Goal: Communication & Community: Answer question/provide support

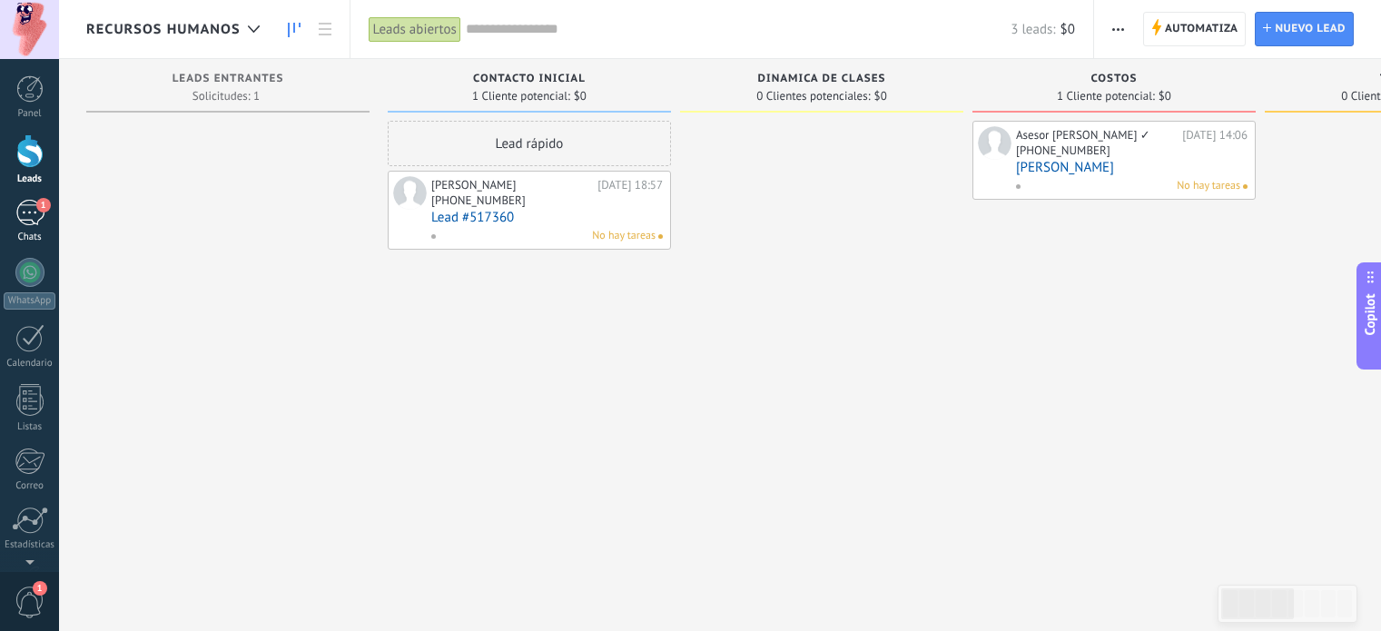
click at [31, 213] on div "1" at bounding box center [29, 213] width 29 height 26
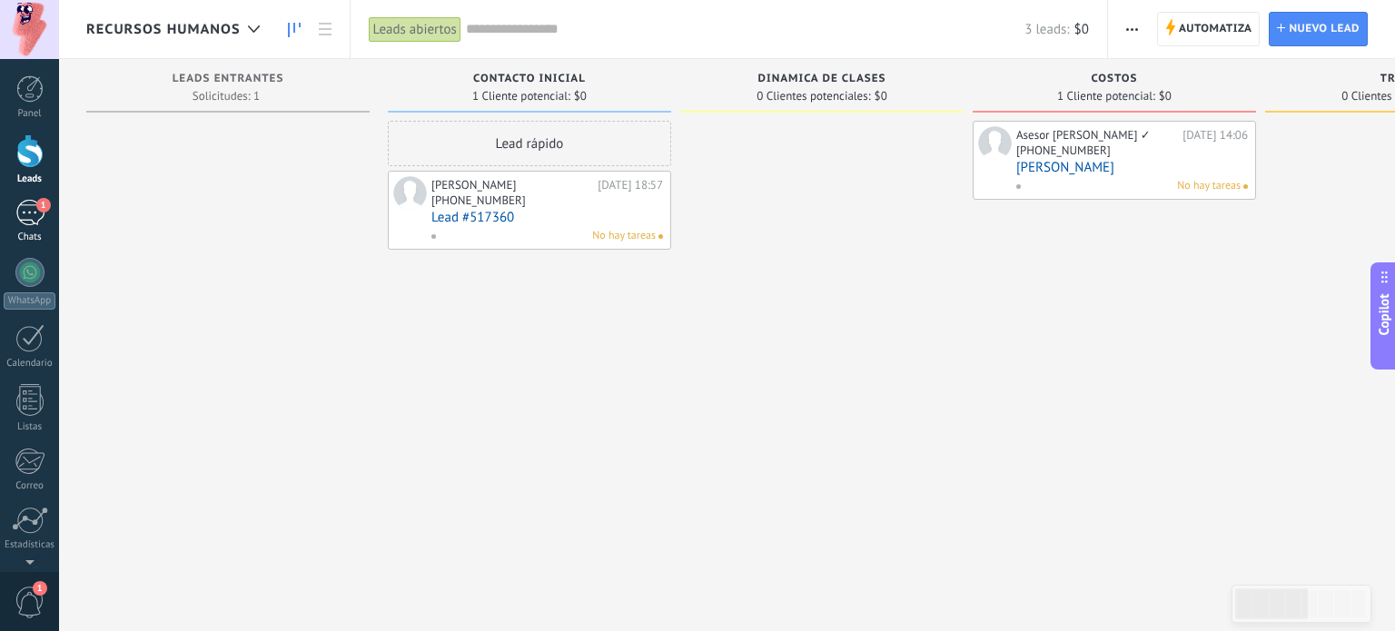
scroll to position [26, 0]
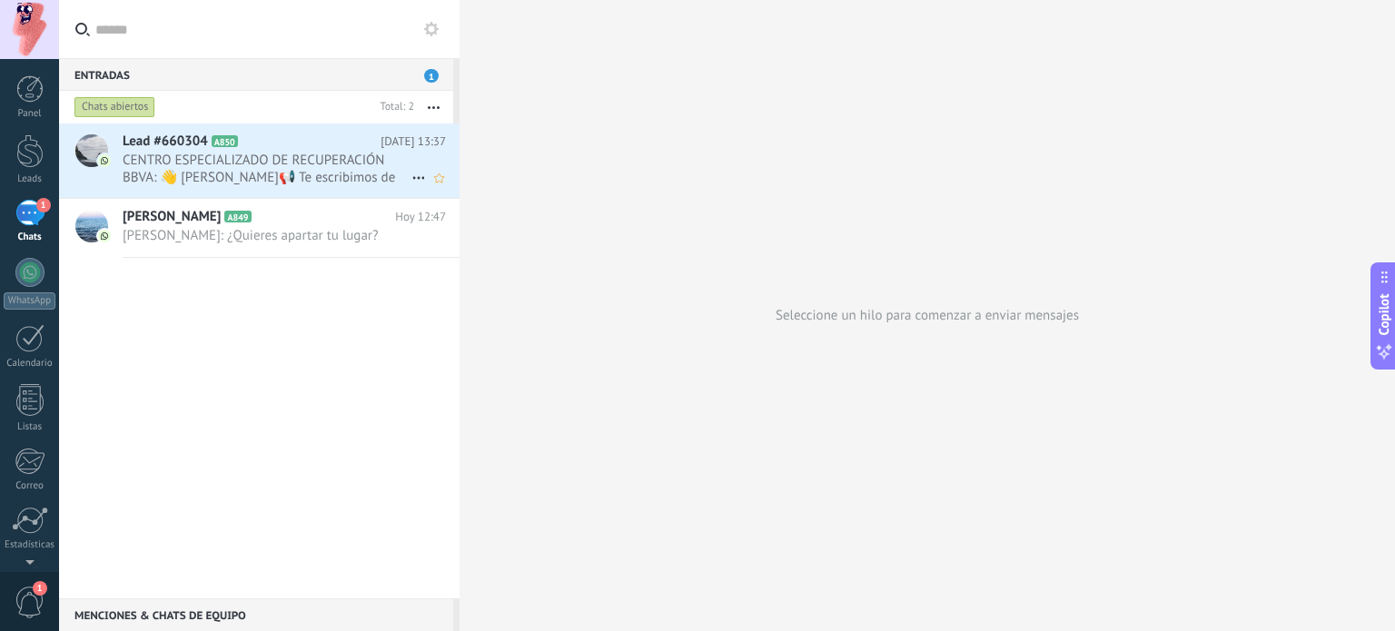
click at [241, 173] on span "CENTRO ESPECIALIZADO DE RECUPERACIÓN BBVA: 👋 [PERSON_NAME]📢 Te escribimos de BB…" at bounding box center [267, 169] width 289 height 35
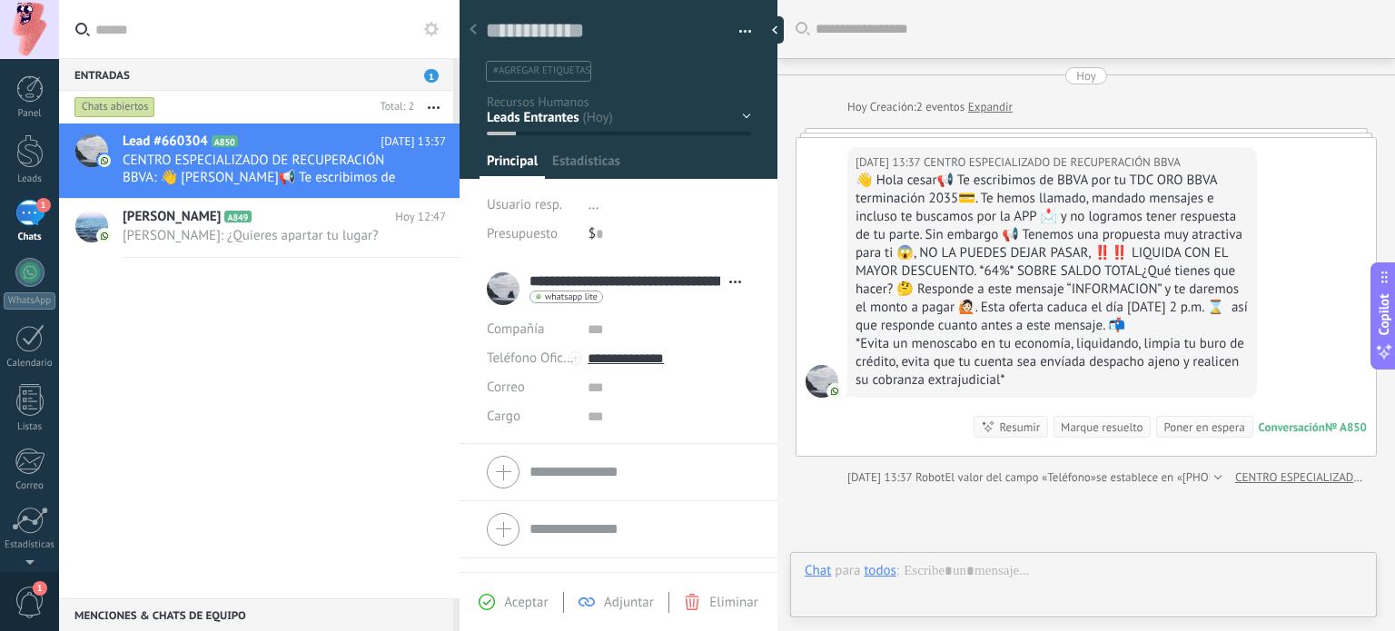
scroll to position [26, 0]
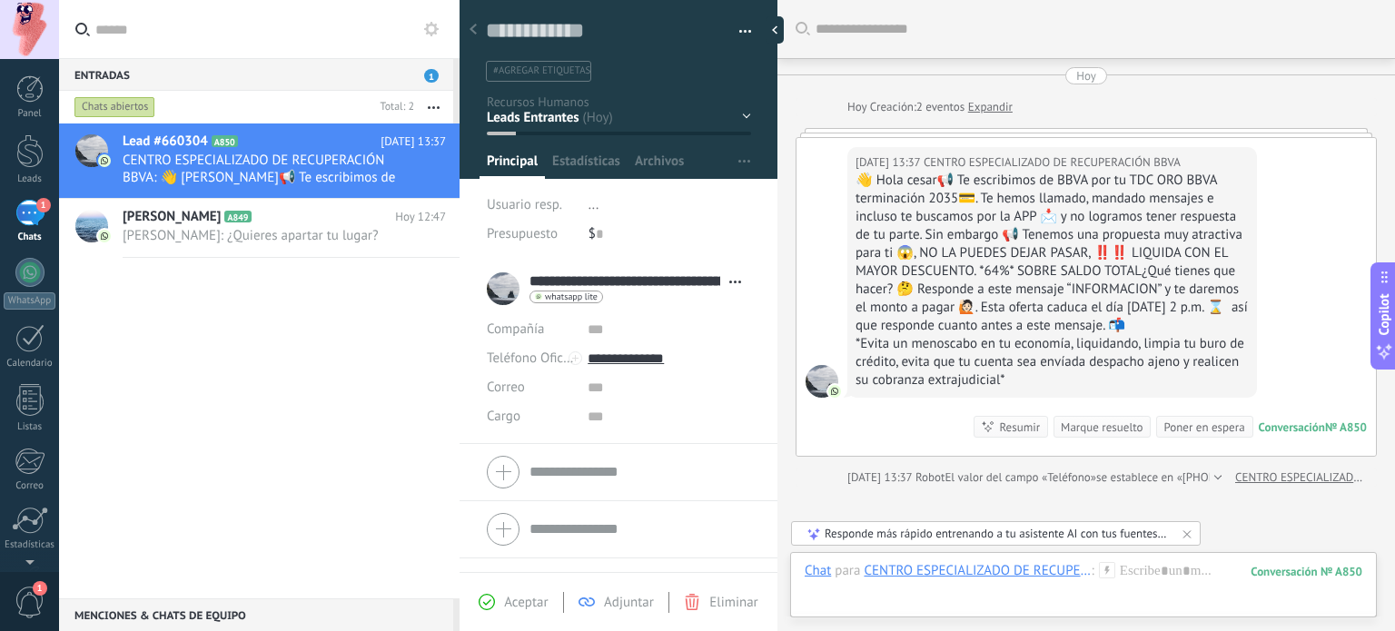
click at [1069, 436] on div "Marque resuelto" at bounding box center [1102, 427] width 82 height 17
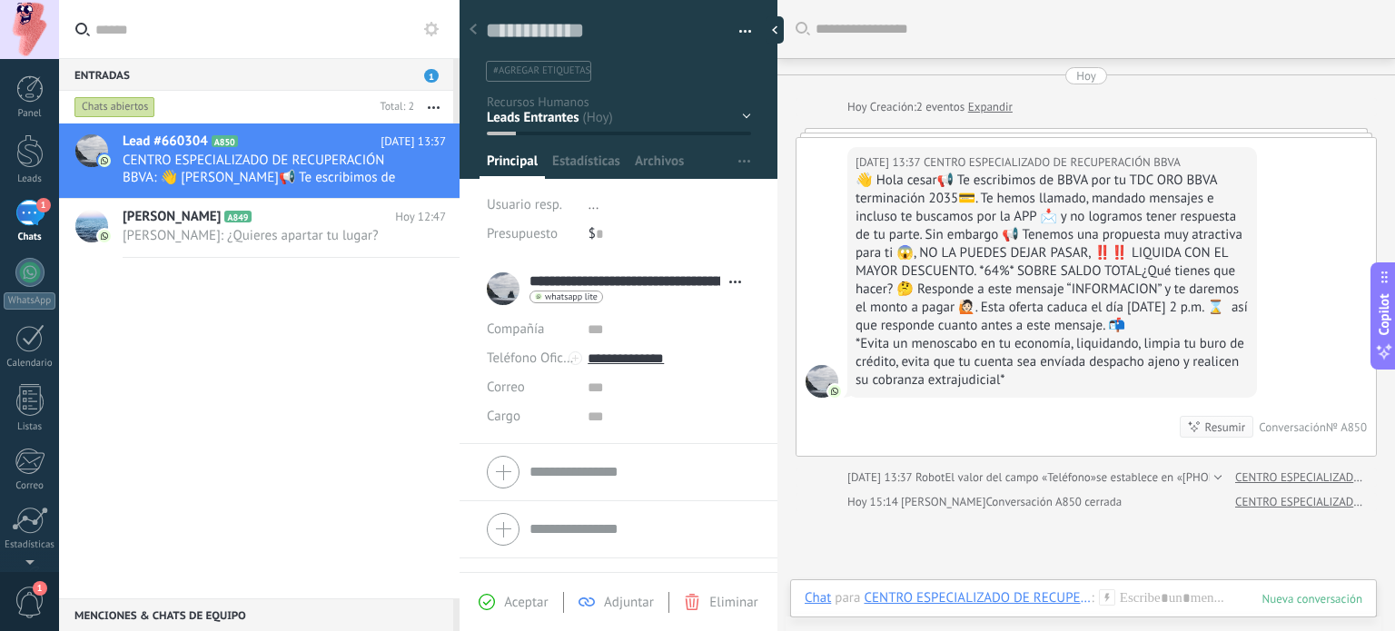
scroll to position [25, 0]
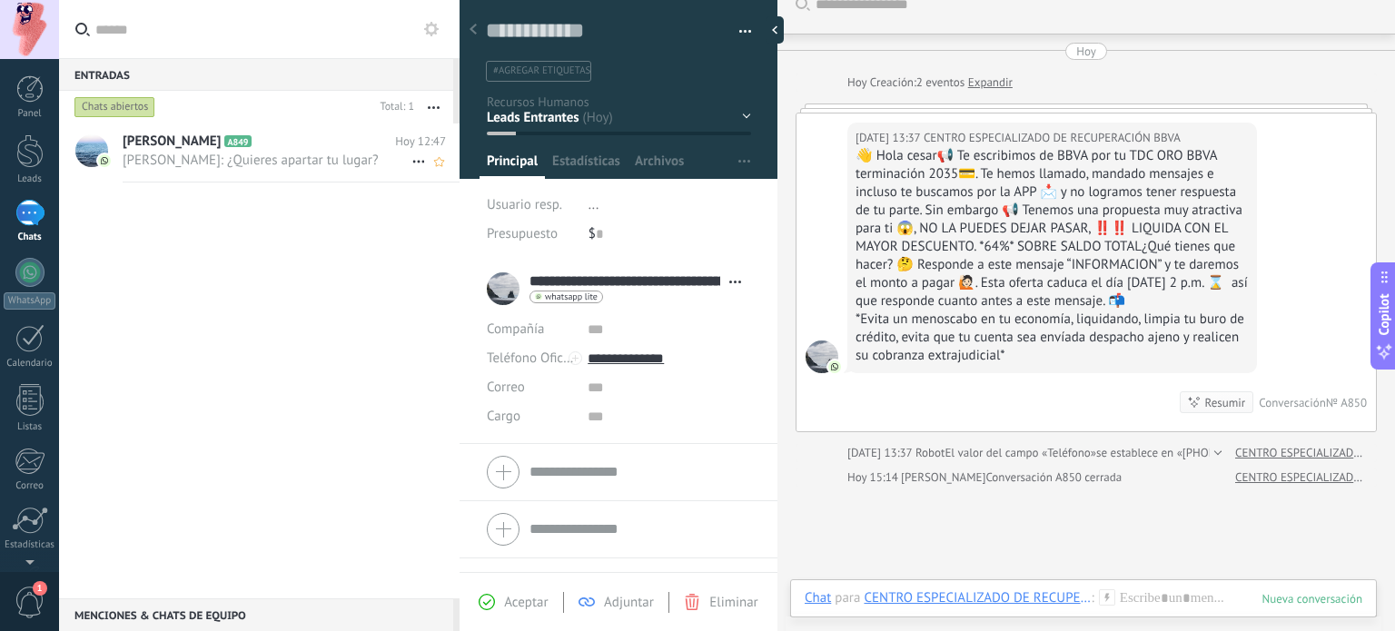
click at [233, 167] on span "[PERSON_NAME]: ¿Quieres apartar tu lugar?" at bounding box center [267, 160] width 289 height 17
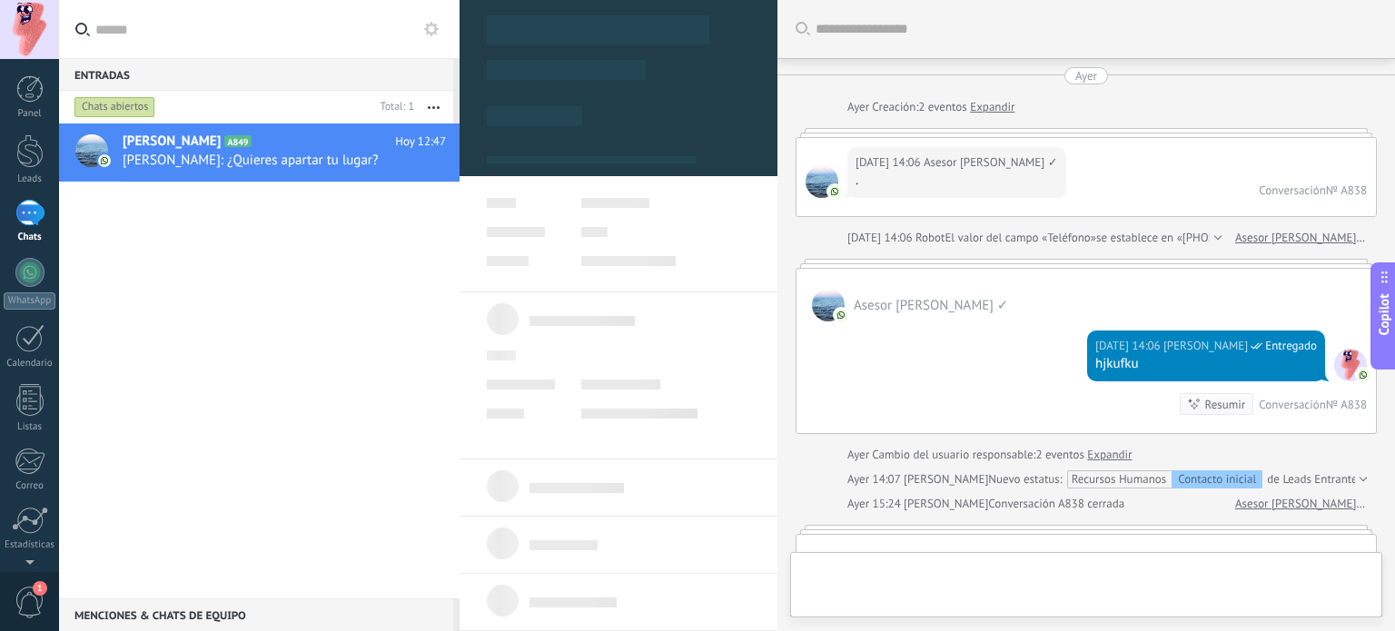
type textarea "*****"
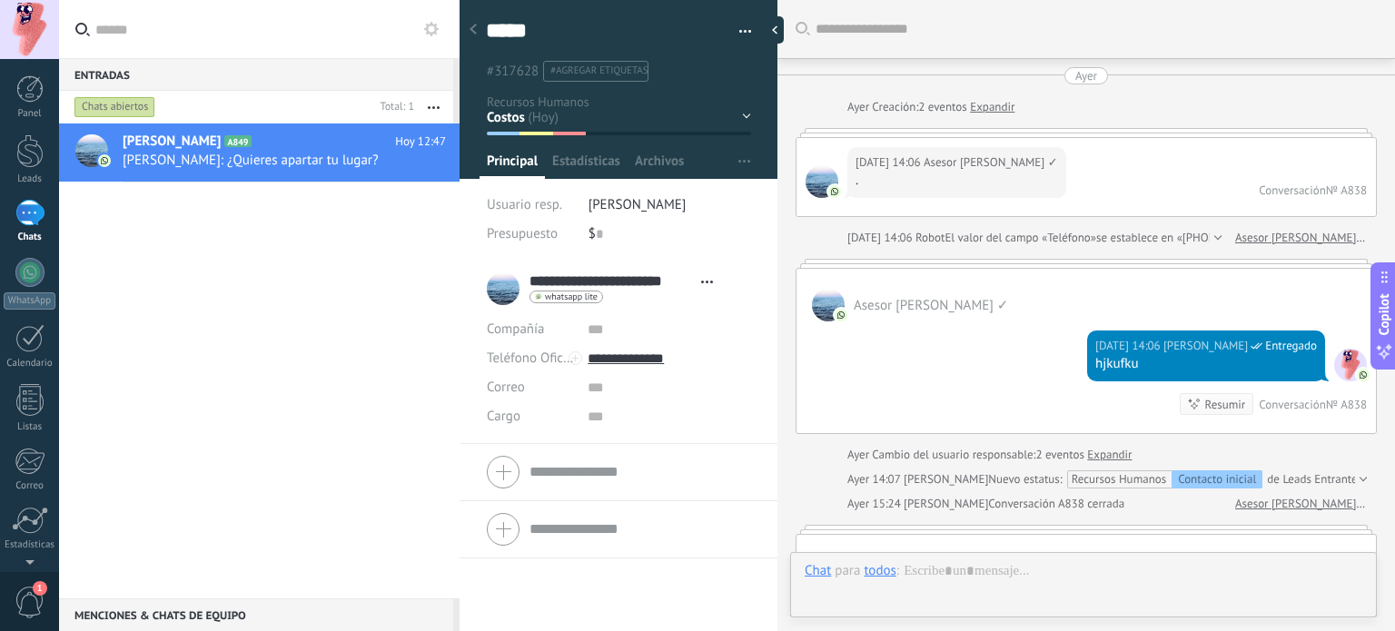
scroll to position [2829, 0]
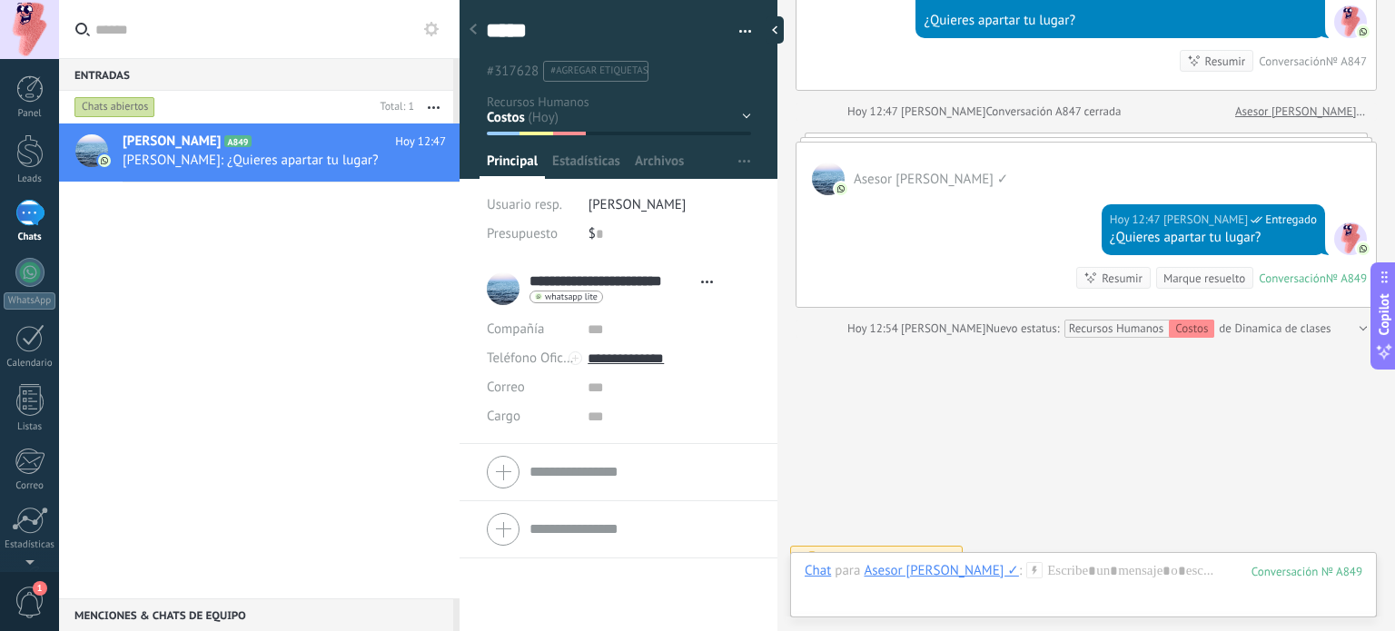
click at [1181, 270] on div "Marque resuelto" at bounding box center [1204, 278] width 82 height 17
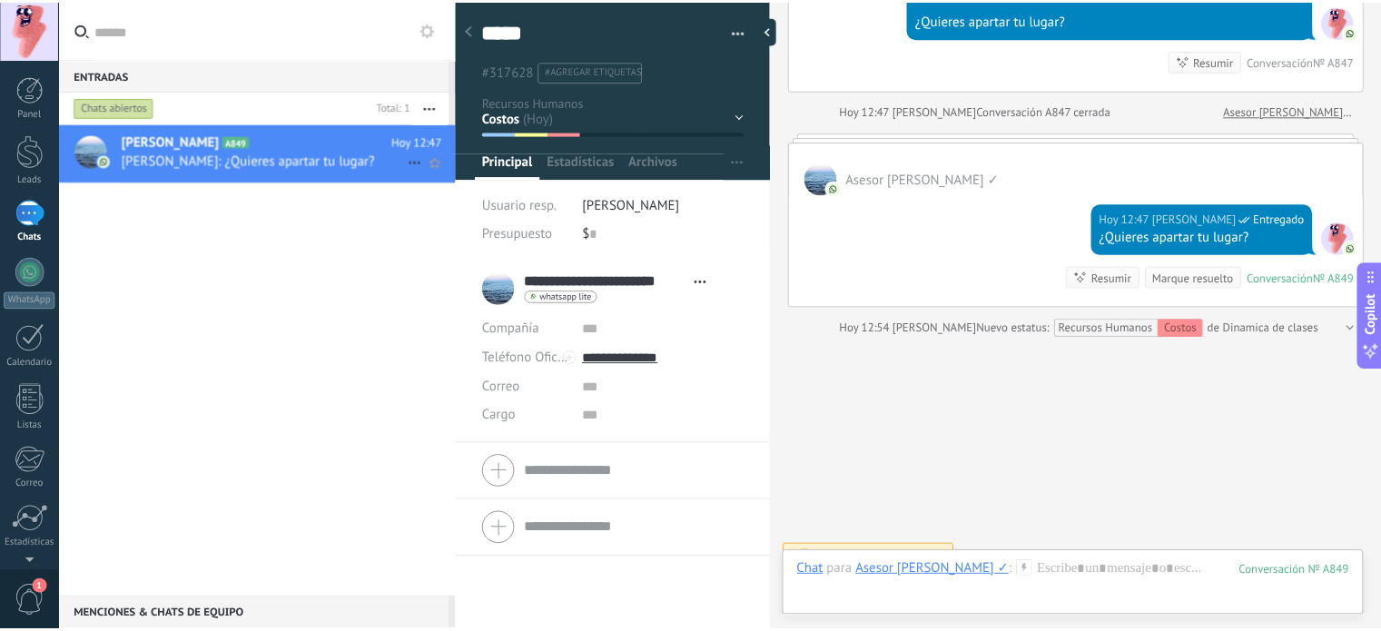
scroll to position [2854, 0]
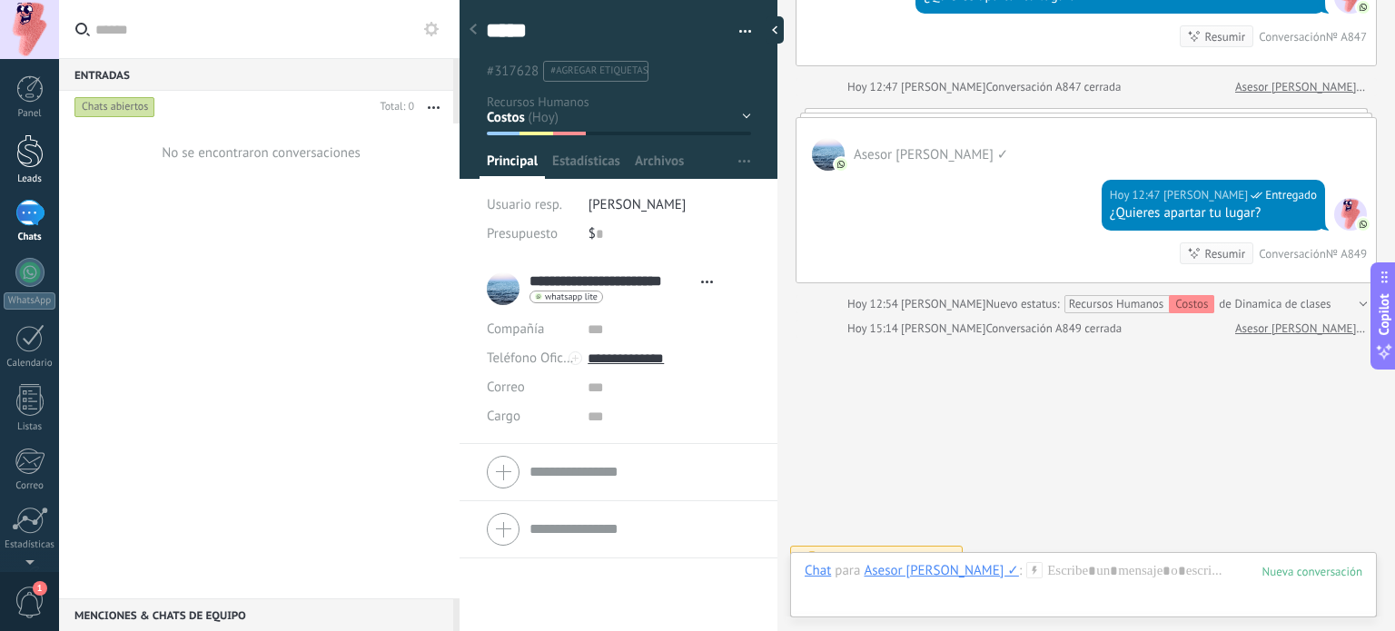
click at [42, 166] on div at bounding box center [29, 151] width 27 height 34
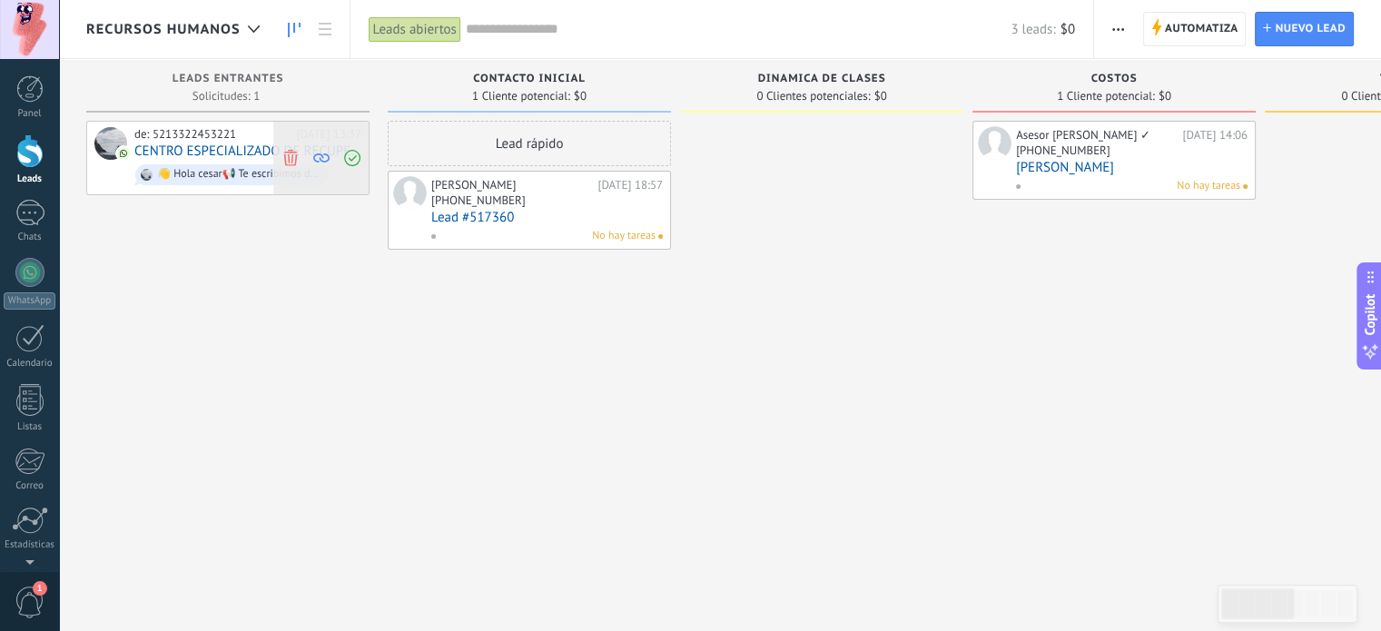
click at [286, 153] on icon at bounding box center [290, 157] width 16 height 16
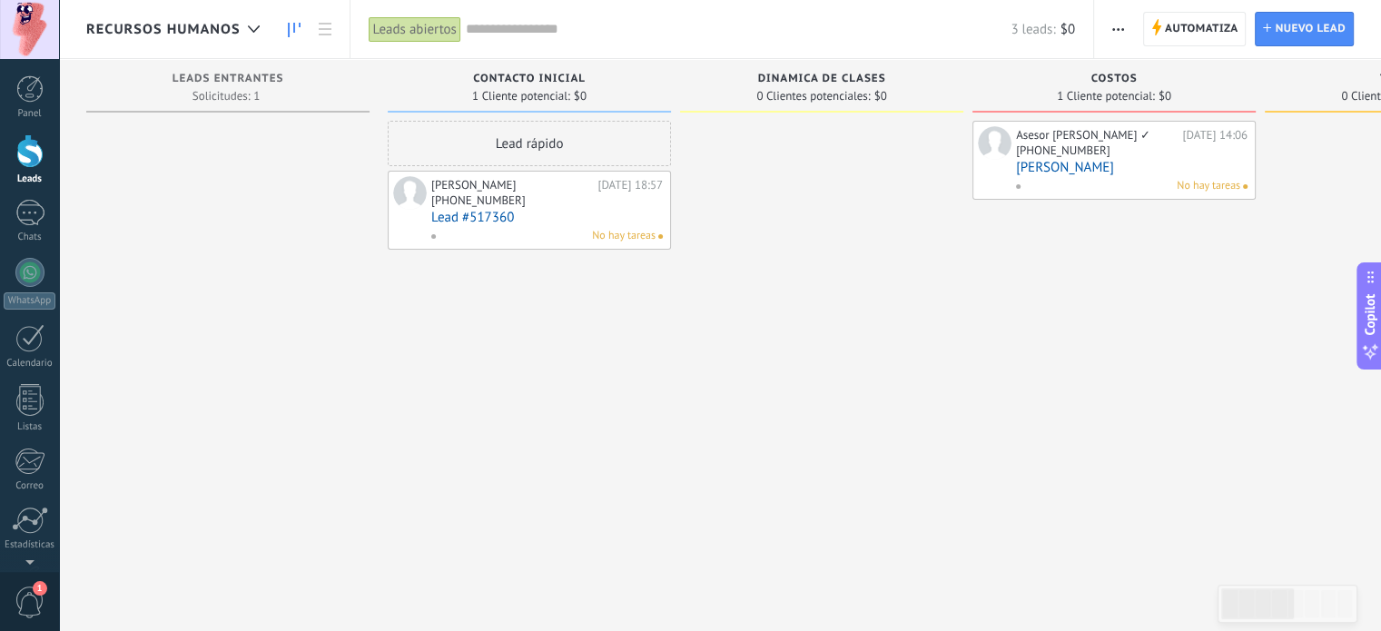
click at [765, 339] on div at bounding box center [821, 318] width 283 height 394
